Goal: Obtain resource: Download file/media

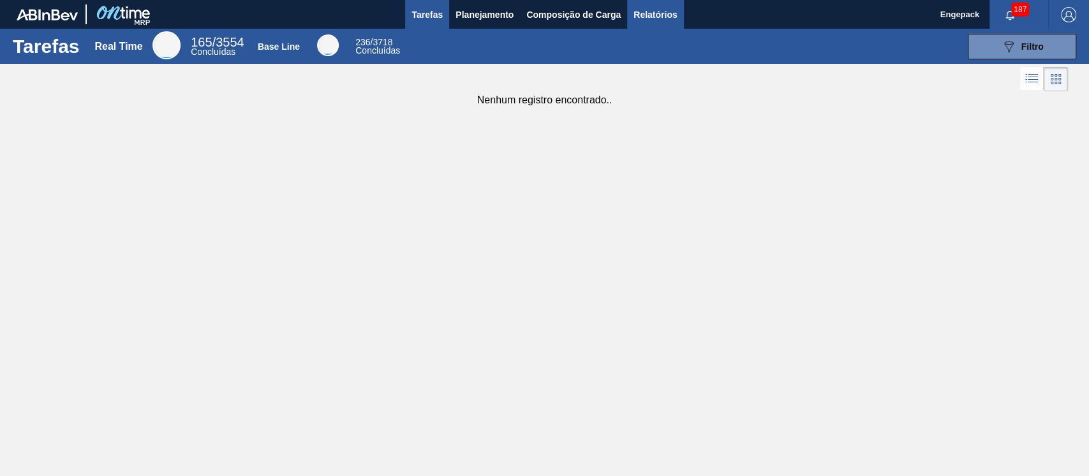
click at [664, 18] on span "Relatórios" at bounding box center [655, 14] width 43 height 15
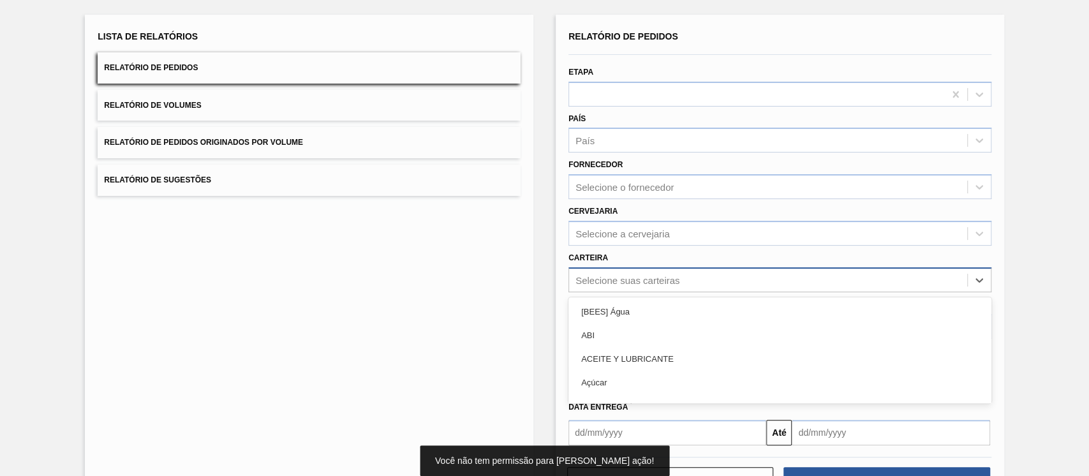
click at [607, 292] on div "option [BEES] Água focused, 1 of 101. 101 results available. Use Up and Down to…" at bounding box center [780, 279] width 423 height 25
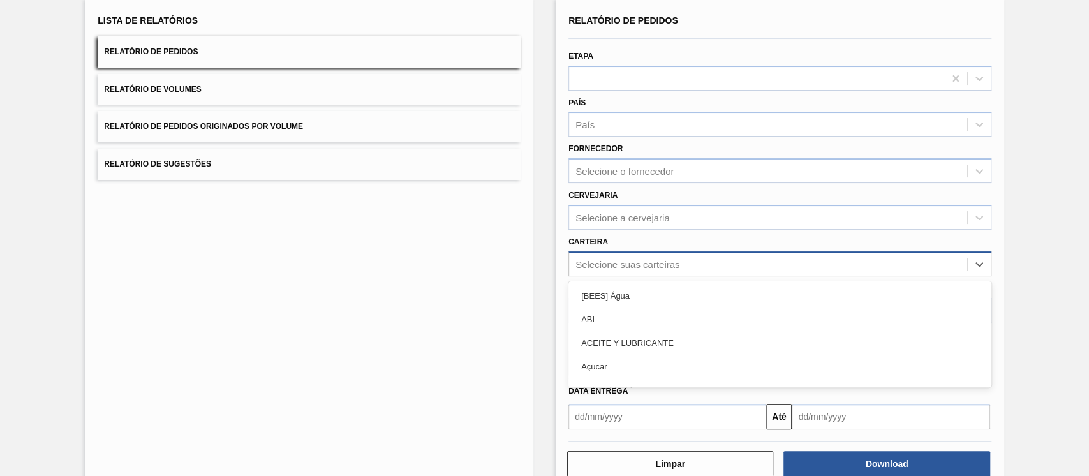
scroll to position [85, 0]
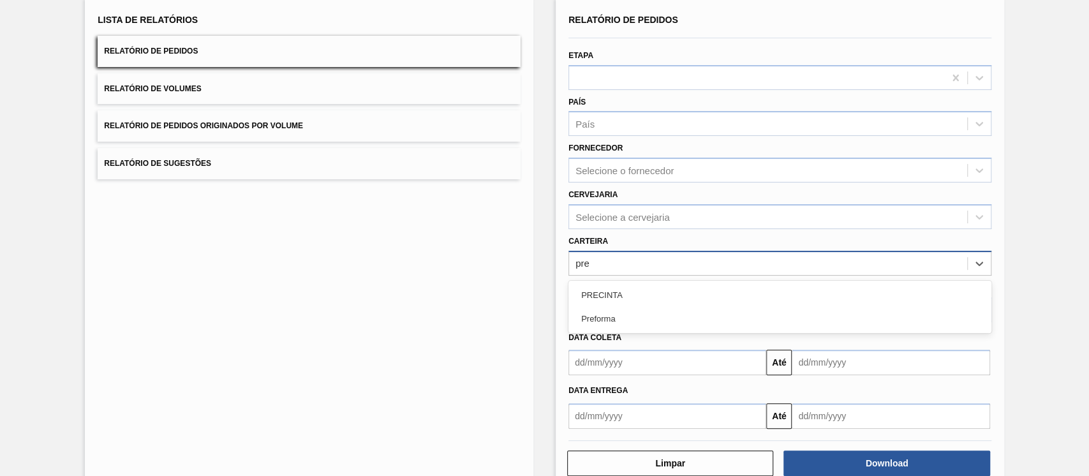
type input "pref"
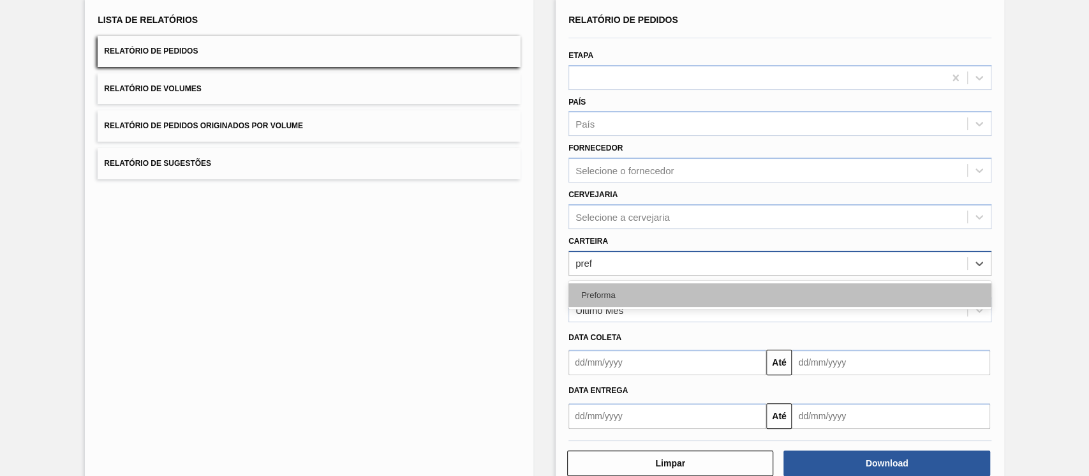
click at [648, 297] on div "Preforma" at bounding box center [780, 295] width 423 height 24
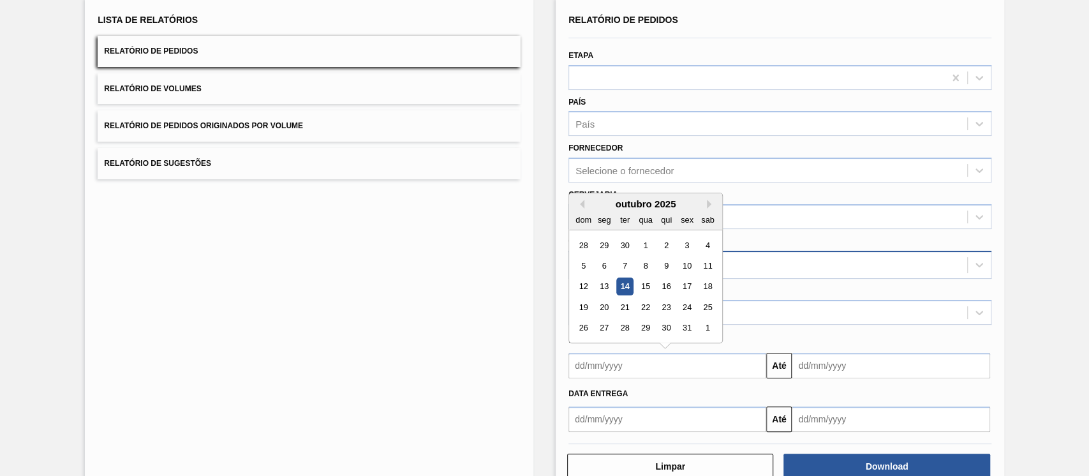
click at [613, 356] on input "text" at bounding box center [668, 366] width 198 height 26
click at [646, 237] on div "1" at bounding box center [645, 245] width 17 height 17
type input "[DATE]"
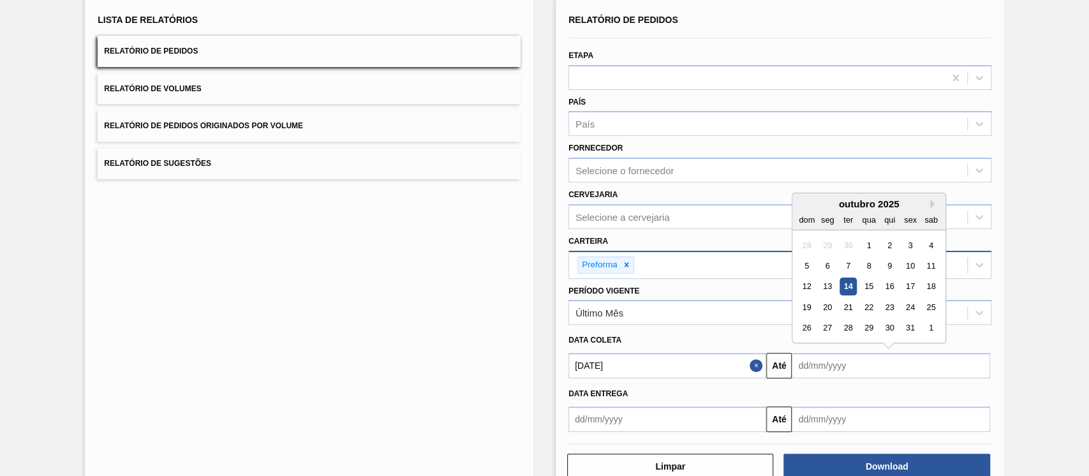
click at [817, 360] on input "text" at bounding box center [891, 366] width 198 height 26
click at [913, 324] on div "31" at bounding box center [910, 328] width 17 height 17
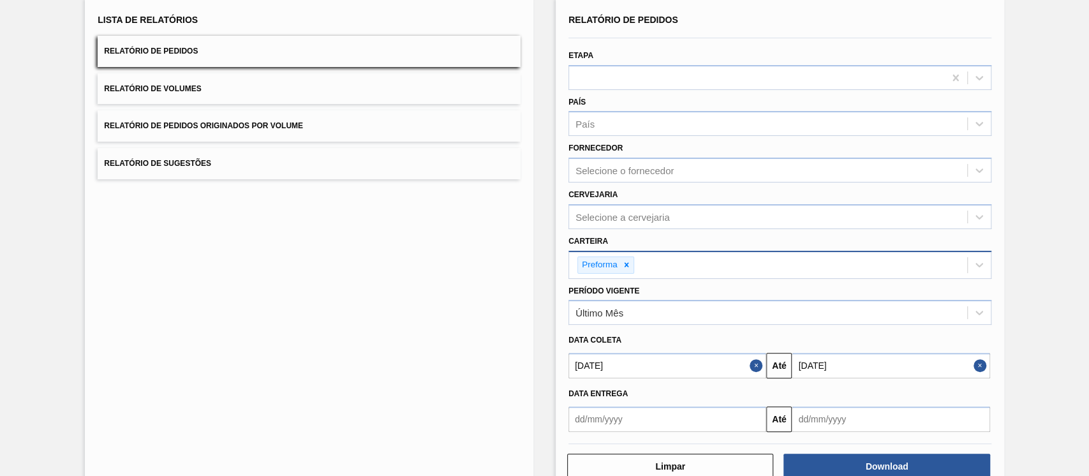
type input "[DATE]"
click at [853, 462] on button "Download" at bounding box center [887, 467] width 206 height 26
